Goal: Task Accomplishment & Management: Manage account settings

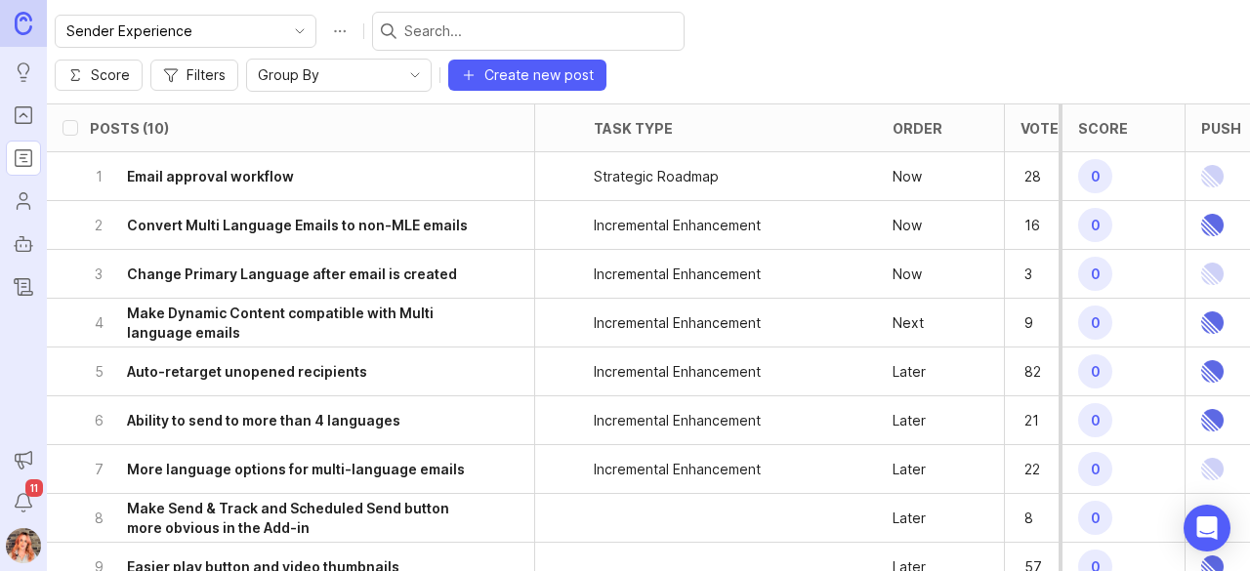
scroll to position [0, 662]
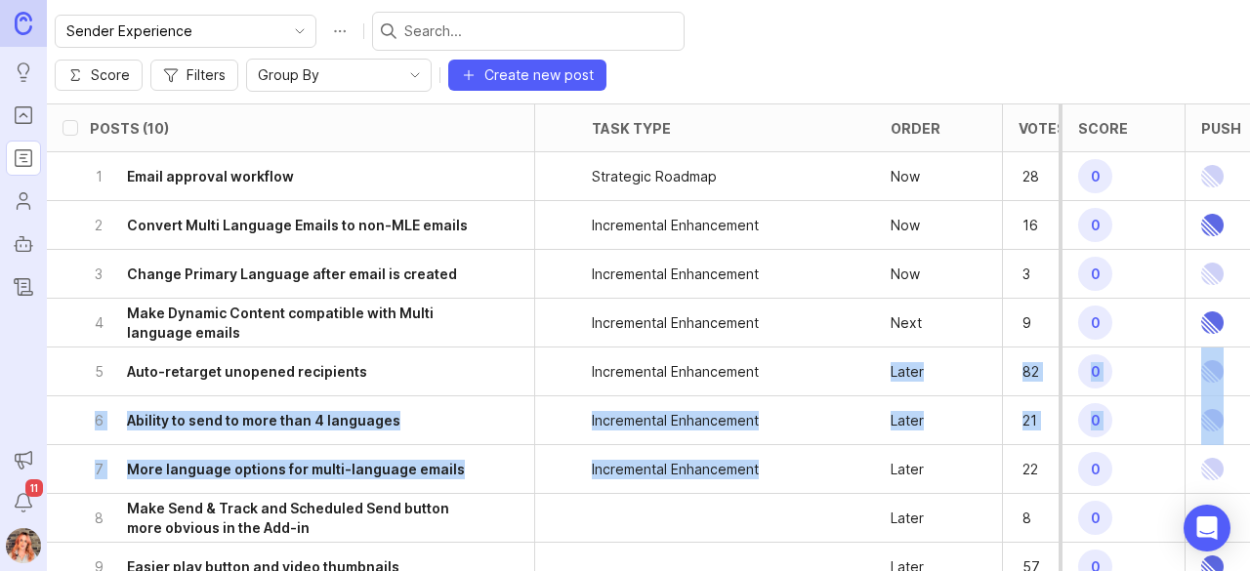
drag, startPoint x: 888, startPoint y: 344, endPoint x: 834, endPoint y: 407, distance: 83.2
click at [834, 407] on ul "1 Email approval workflow planned user permissions, approval, email management …" at bounding box center [353, 396] width 1936 height 488
click at [441, 397] on div "6 Ability to send to more than 4 languages" at bounding box center [285, 421] width 390 height 48
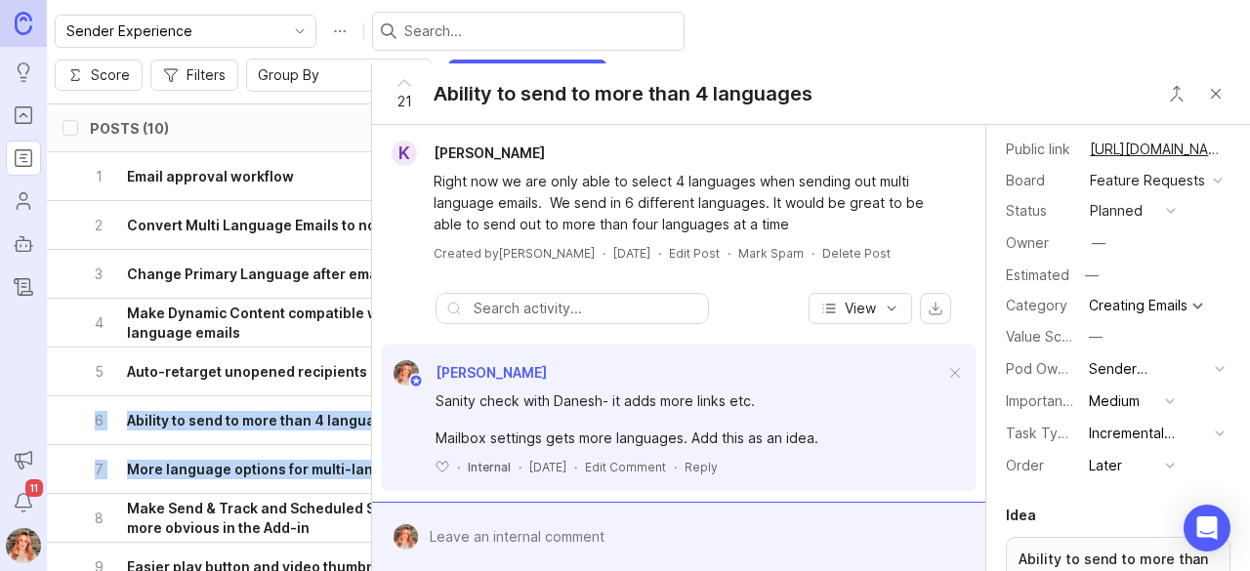
scroll to position [36, 0]
click at [1101, 478] on div "Later" at bounding box center [1105, 466] width 33 height 21
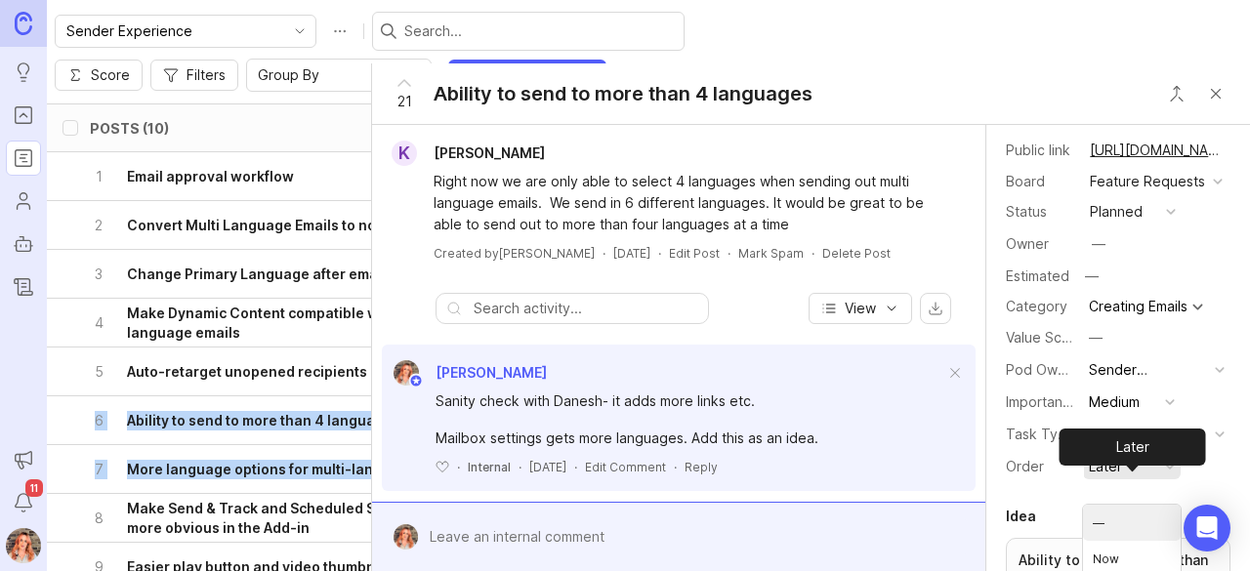
scroll to position [6, 0]
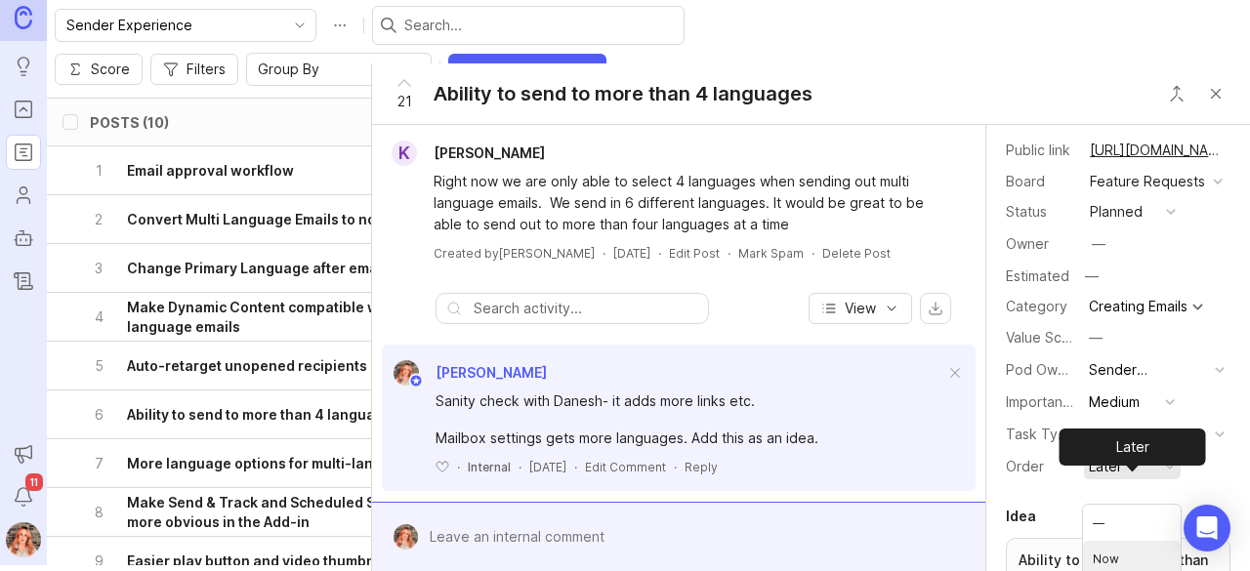
click at [1108, 548] on li "Now" at bounding box center [1132, 559] width 98 height 36
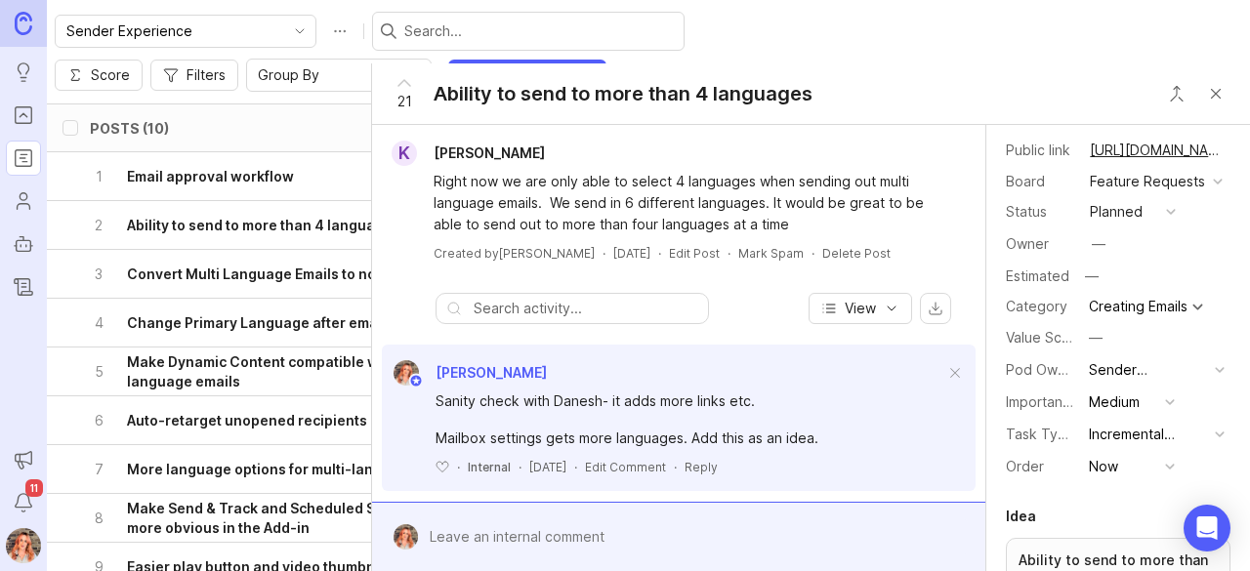
click at [1222, 99] on button "Close button" at bounding box center [1215, 93] width 39 height 39
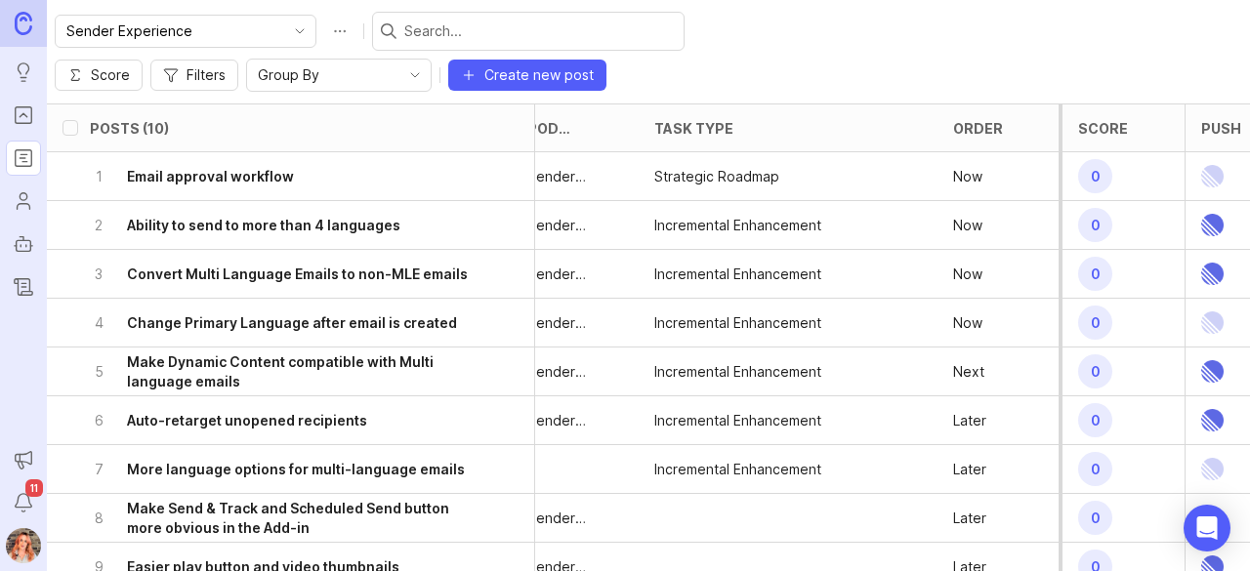
scroll to position [0, 752]
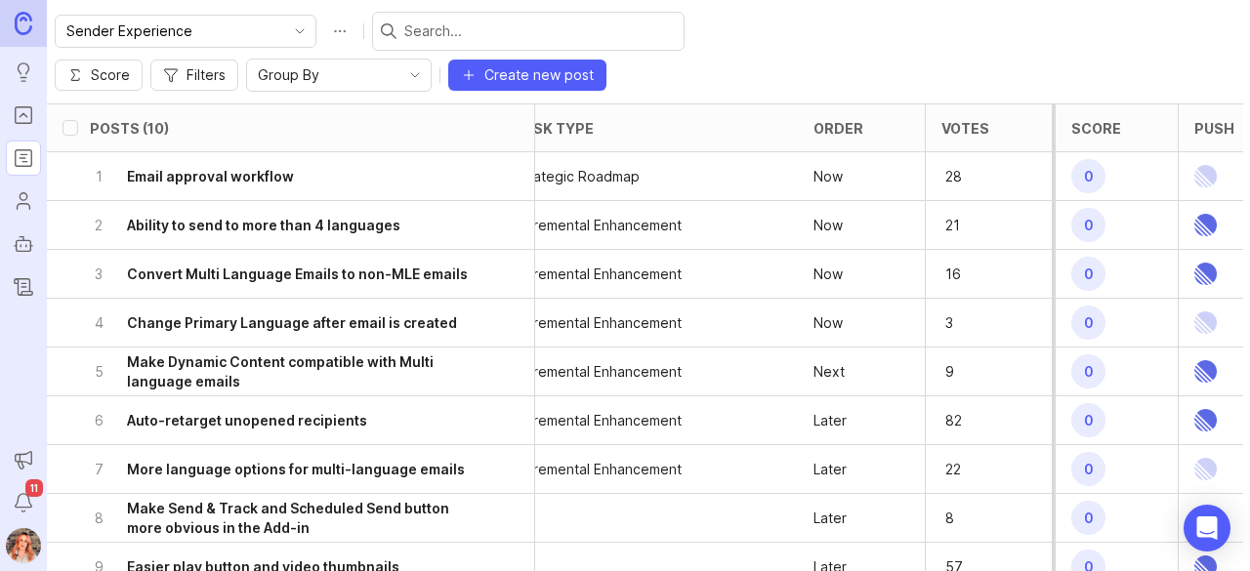
click at [299, 499] on h6 "Make Send & Track and Scheduled Send button more obvious in the Add-in" at bounding box center [303, 518] width 353 height 39
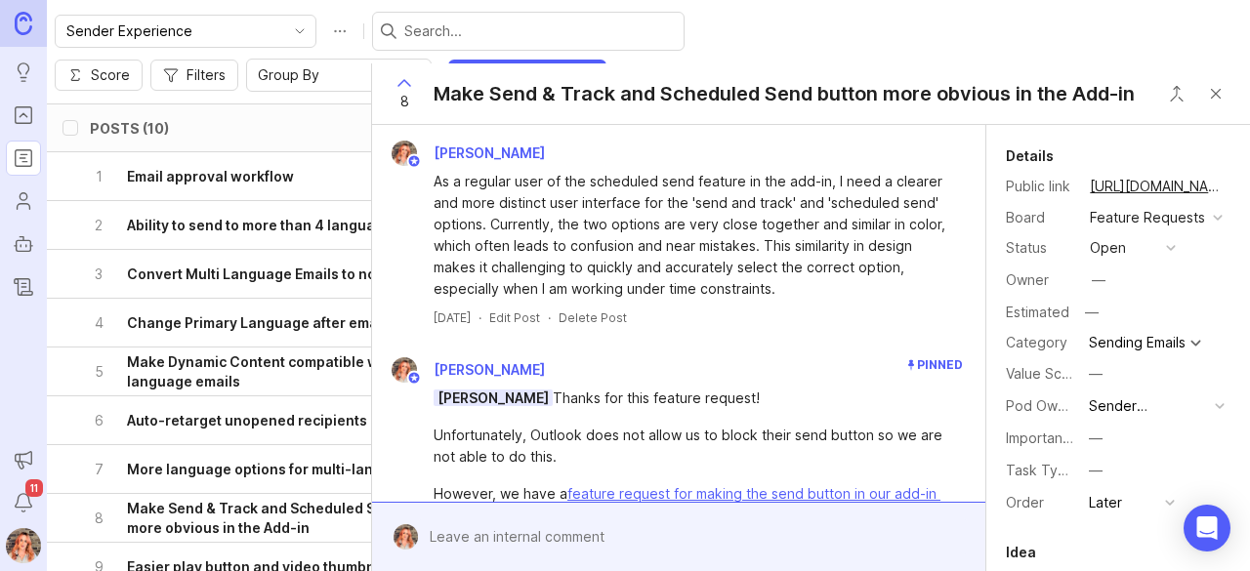
click at [1218, 80] on button "Close button" at bounding box center [1215, 93] width 39 height 39
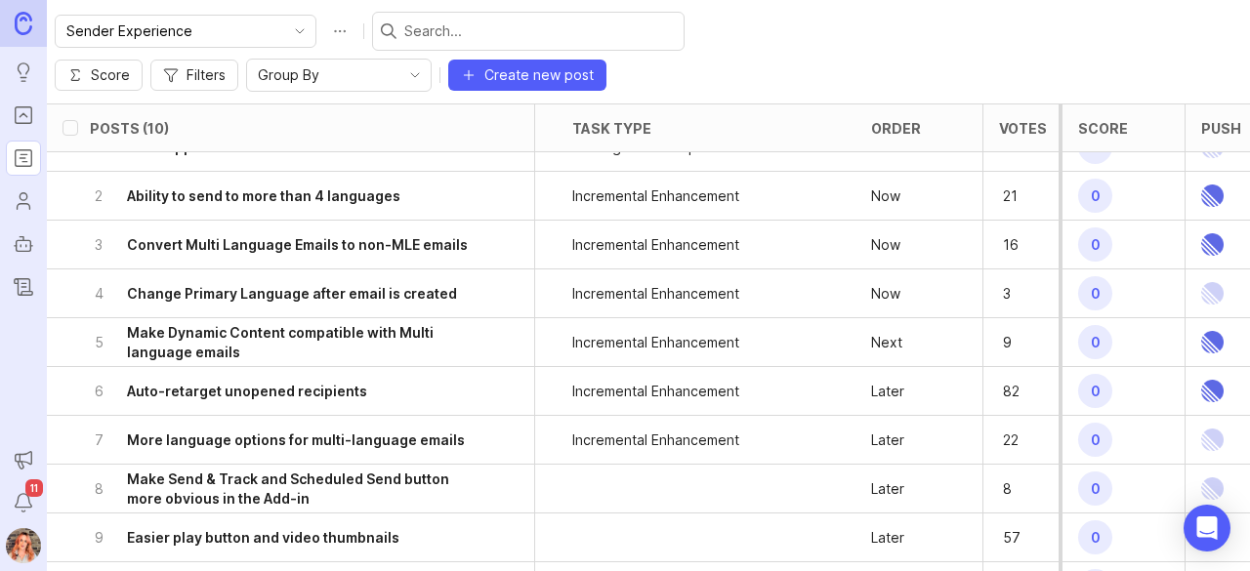
scroll to position [0, 682]
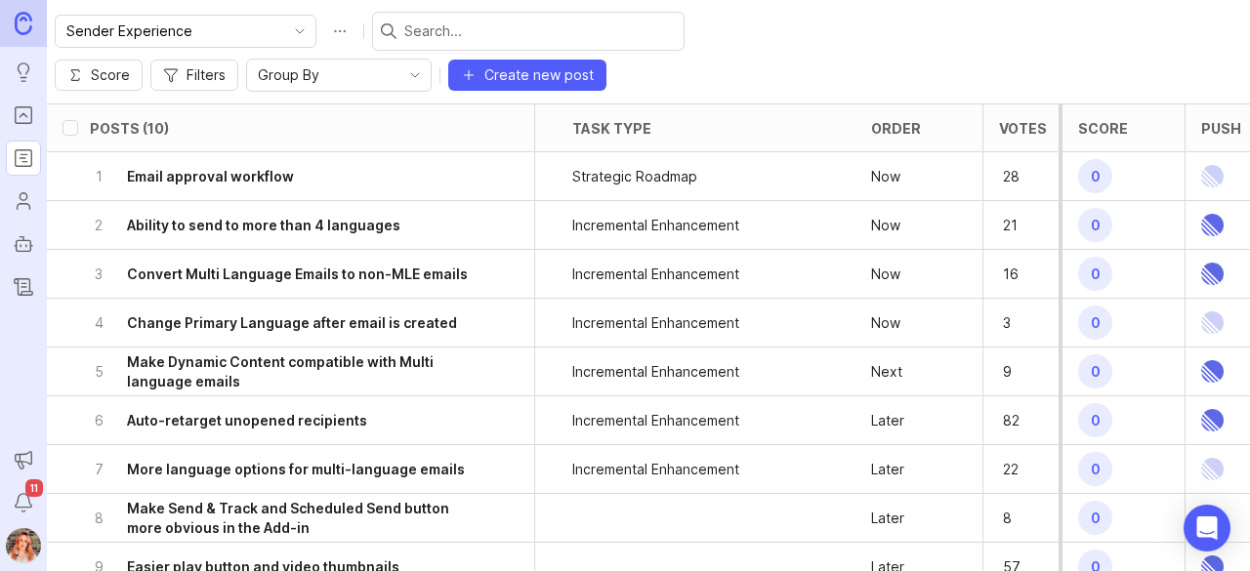
click at [508, 460] on icon "delete post" at bounding box center [507, 470] width 17 height 20
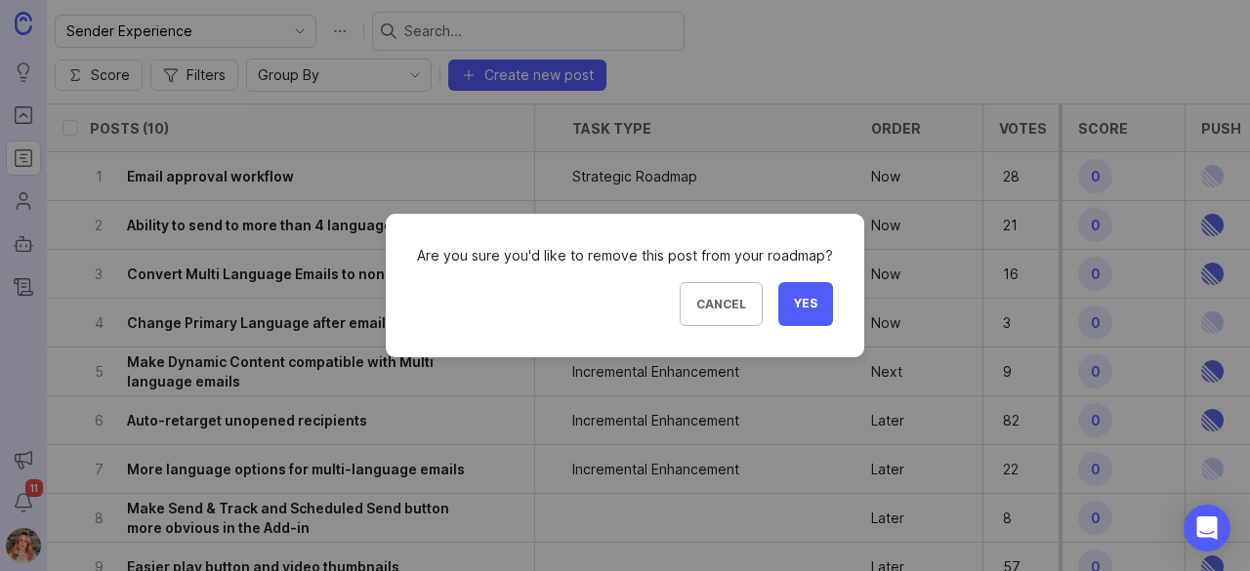
click at [811, 305] on span "Yes" at bounding box center [805, 304] width 23 height 17
